Goal: Task Accomplishment & Management: Use online tool/utility

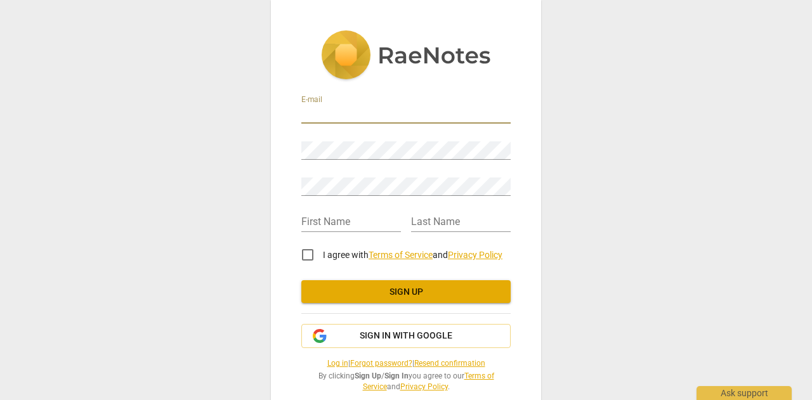
click at [381, 110] on input "email" at bounding box center [405, 114] width 209 height 18
type input "anitakaurhs@gmail.com"
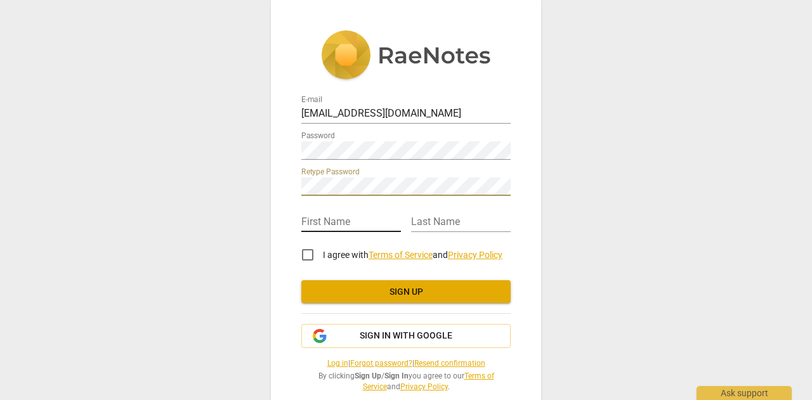
click at [369, 221] on input "text" at bounding box center [351, 223] width 100 height 18
type input "Anita"
click at [416, 220] on input "text" at bounding box center [461, 223] width 100 height 18
type input "Kaur"
click at [308, 256] on input "I agree with Terms of Service and Privacy Policy" at bounding box center [308, 255] width 30 height 30
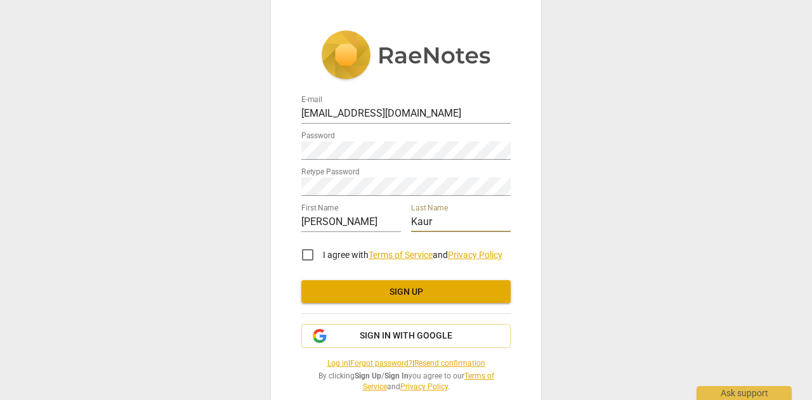
checkbox input "true"
click at [320, 289] on span "Sign up" at bounding box center [406, 292] width 189 height 13
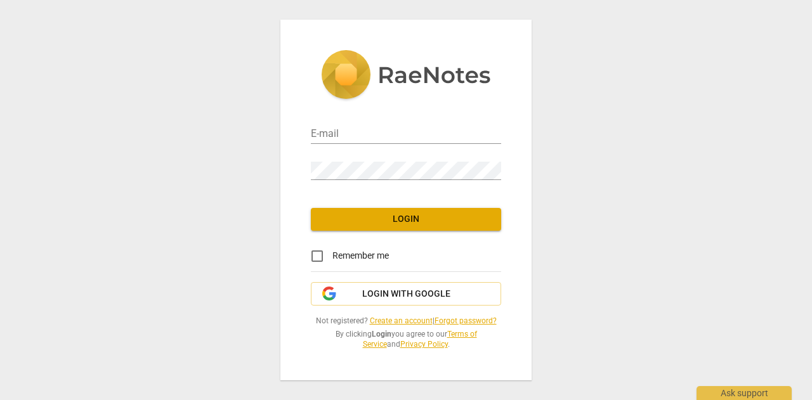
type input "[EMAIL_ADDRESS][DOMAIN_NAME]"
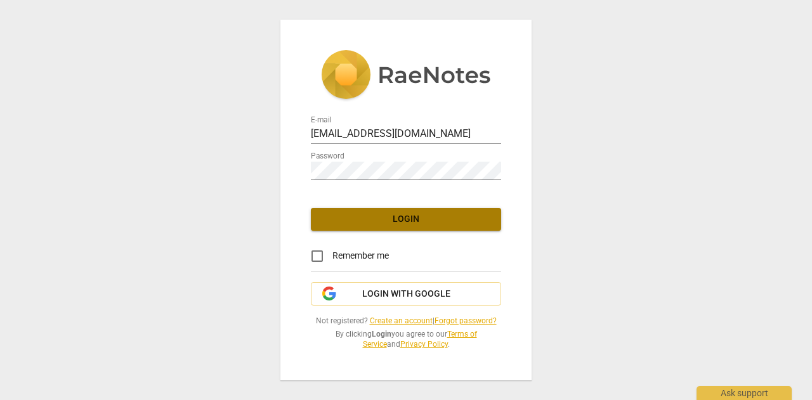
click at [360, 215] on span "Login" at bounding box center [406, 219] width 170 height 13
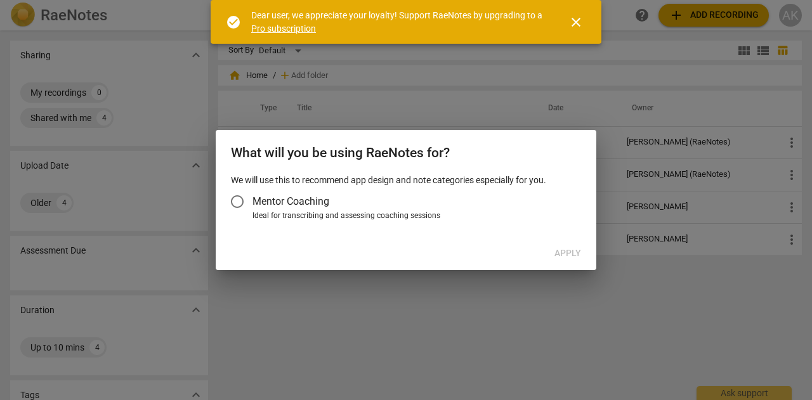
click at [305, 203] on span "Mentor Coaching" at bounding box center [291, 201] width 77 height 15
click at [253, 203] on input "Mentor Coaching" at bounding box center [237, 202] width 30 height 30
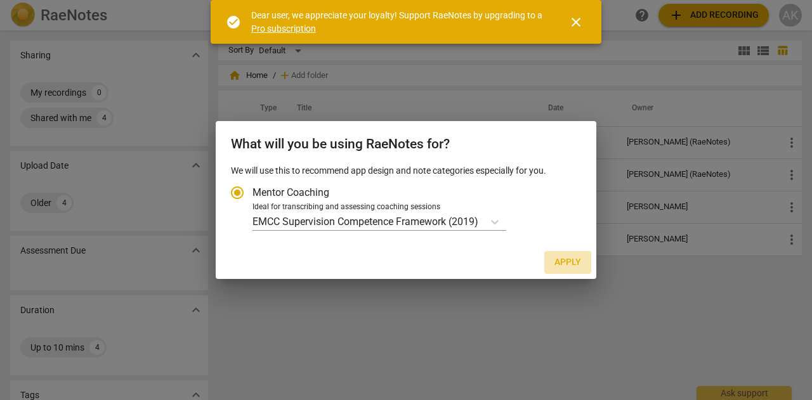
click at [581, 261] on button "Apply" at bounding box center [568, 262] width 47 height 23
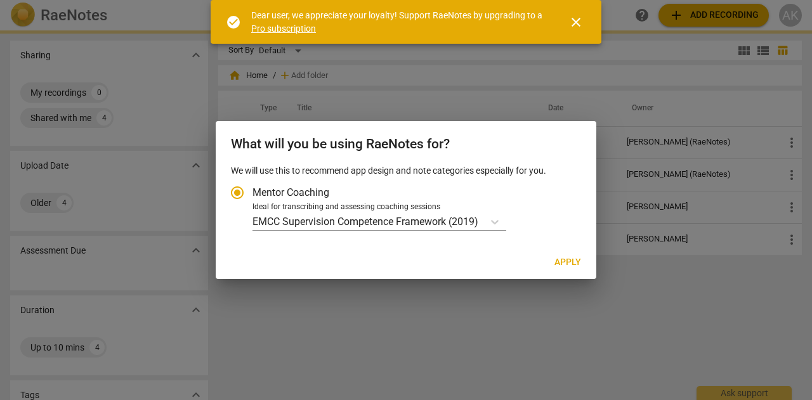
radio input "false"
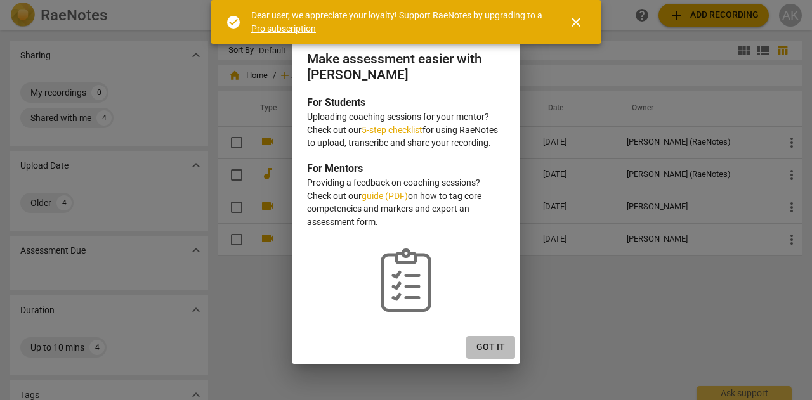
click at [487, 345] on span "Got it" at bounding box center [491, 347] width 29 height 13
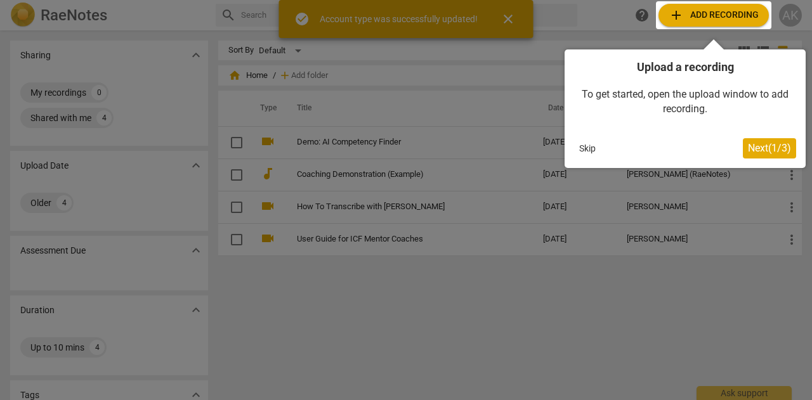
click at [590, 148] on button "Skip" at bounding box center [587, 148] width 27 height 19
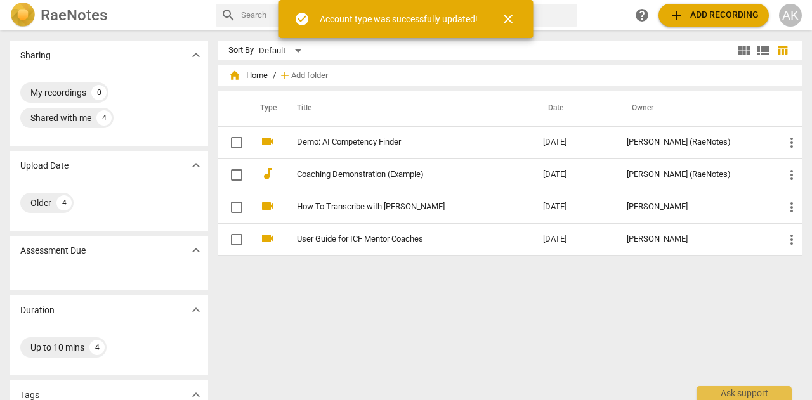
click at [510, 20] on span "close" at bounding box center [508, 18] width 15 height 15
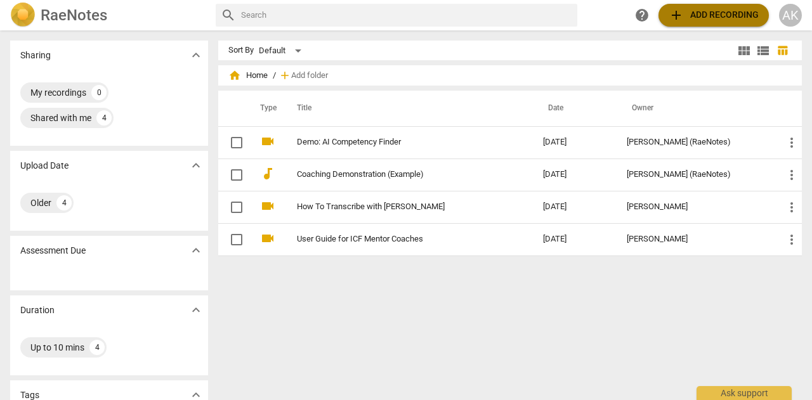
click at [686, 15] on span "add Add recording" at bounding box center [714, 15] width 90 height 15
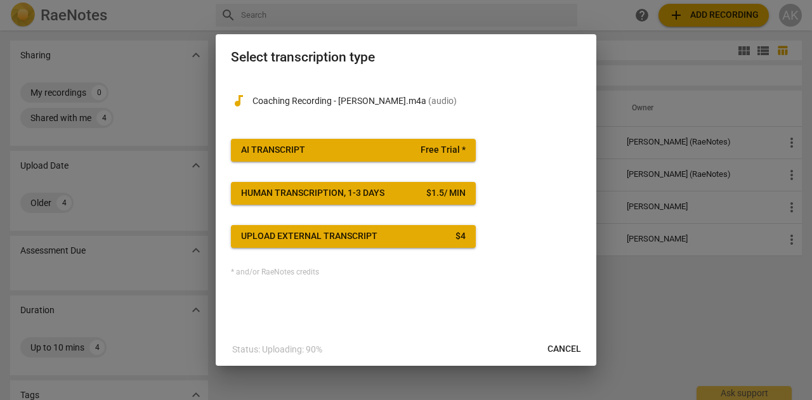
click at [282, 143] on button "AI Transcript Free Trial *" at bounding box center [353, 150] width 245 height 23
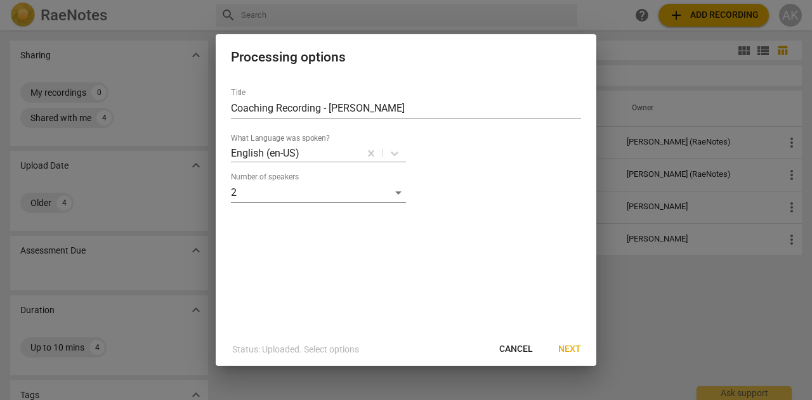
click at [565, 350] on span "Next" at bounding box center [570, 349] width 23 height 13
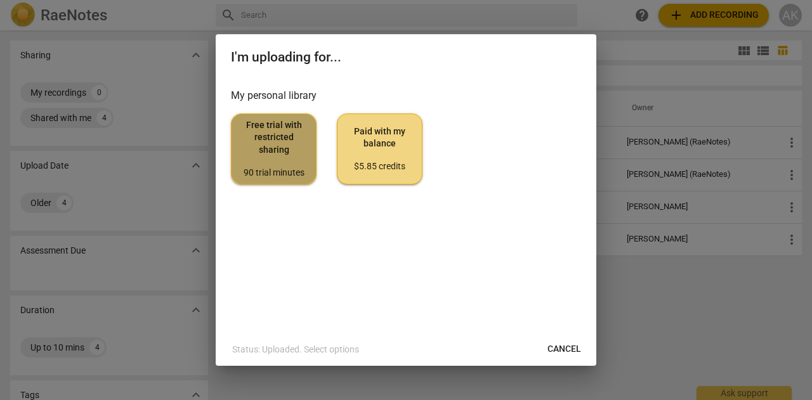
click at [275, 156] on span "Free trial with restricted sharing 90 trial minutes" at bounding box center [274, 149] width 64 height 60
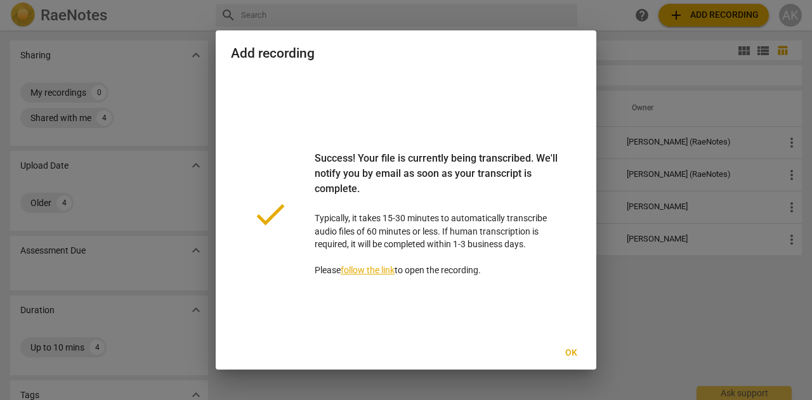
click at [574, 354] on span "Ok" at bounding box center [571, 353] width 20 height 13
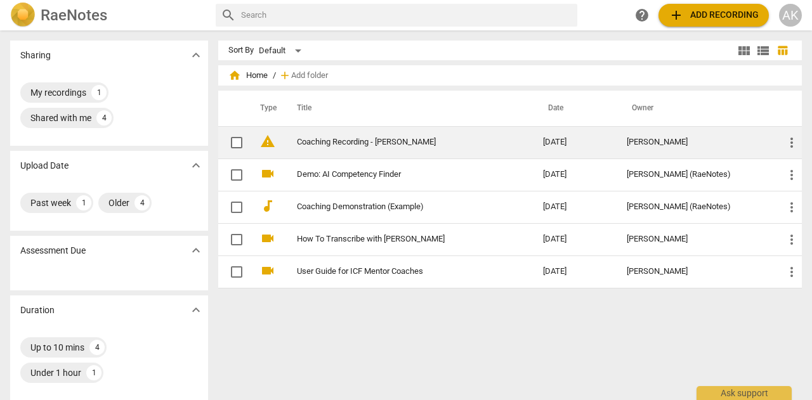
click at [324, 140] on link "Coaching Recording - [PERSON_NAME]" at bounding box center [397, 143] width 201 height 10
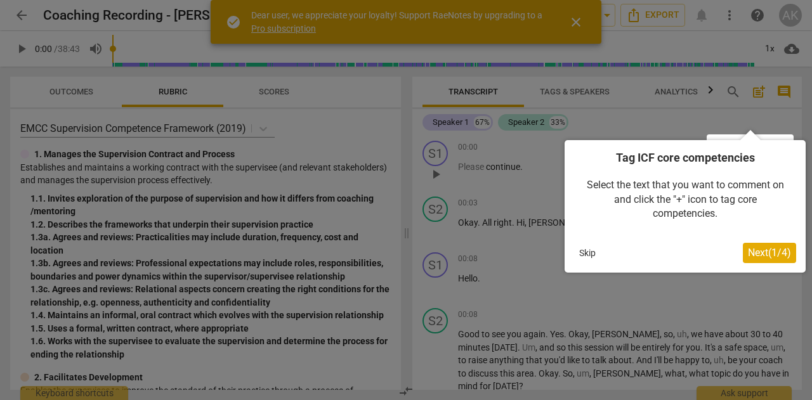
click at [595, 253] on button "Skip" at bounding box center [587, 253] width 27 height 19
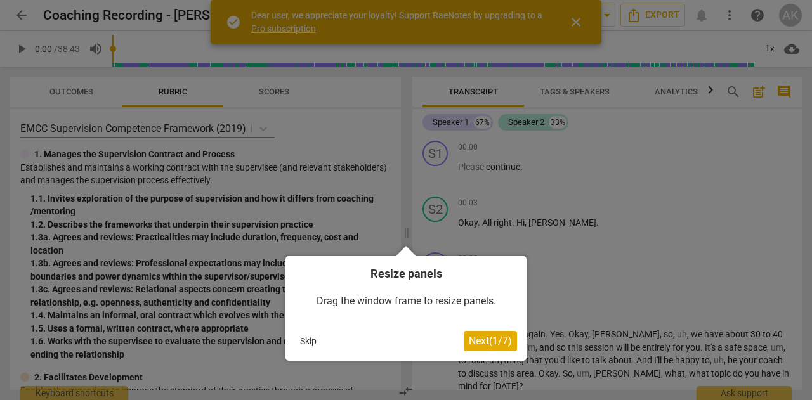
click at [311, 340] on button "Skip" at bounding box center [308, 341] width 27 height 19
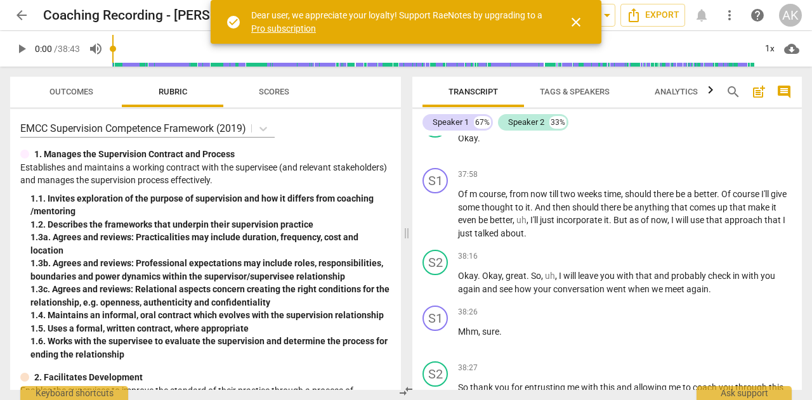
scroll to position [14794, 0]
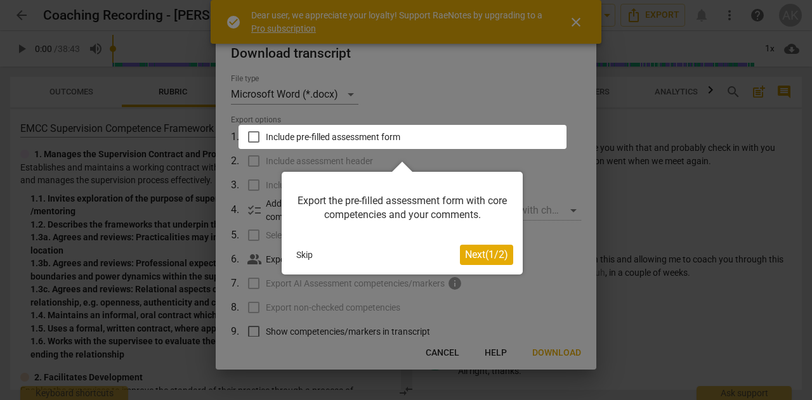
click at [303, 254] on button "Skip" at bounding box center [304, 255] width 27 height 19
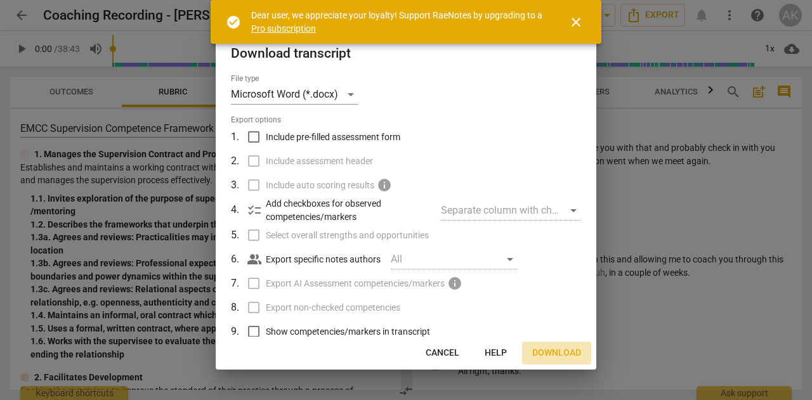
click at [549, 348] on span "Download" at bounding box center [556, 353] width 49 height 13
